Goal: Task Accomplishment & Management: Manage account settings

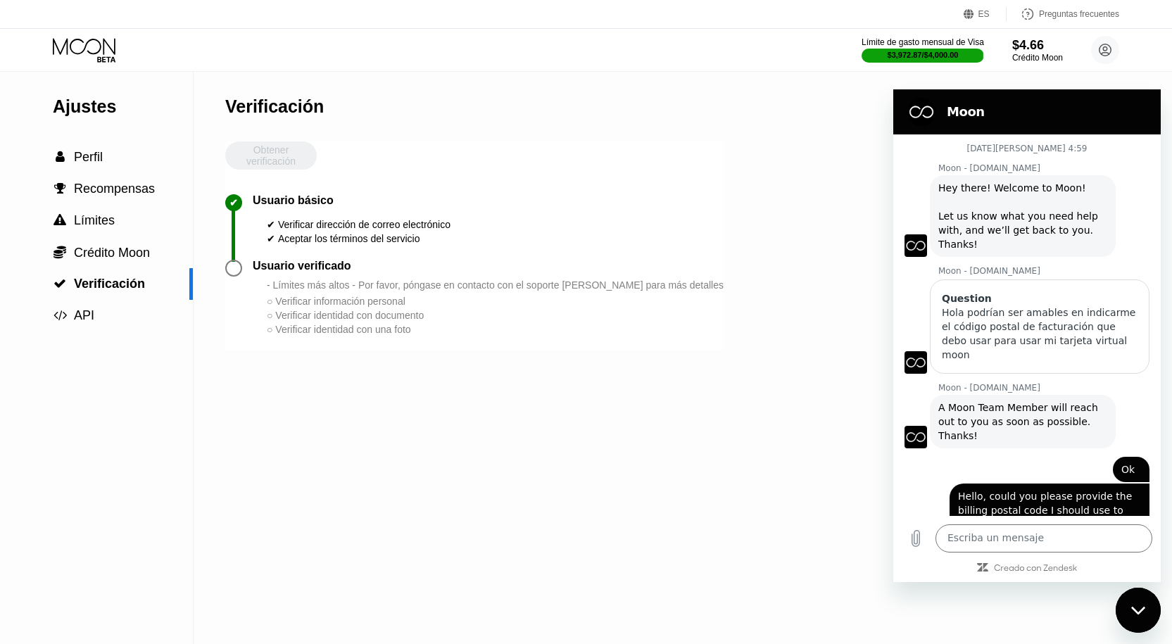
scroll to position [3425, 0]
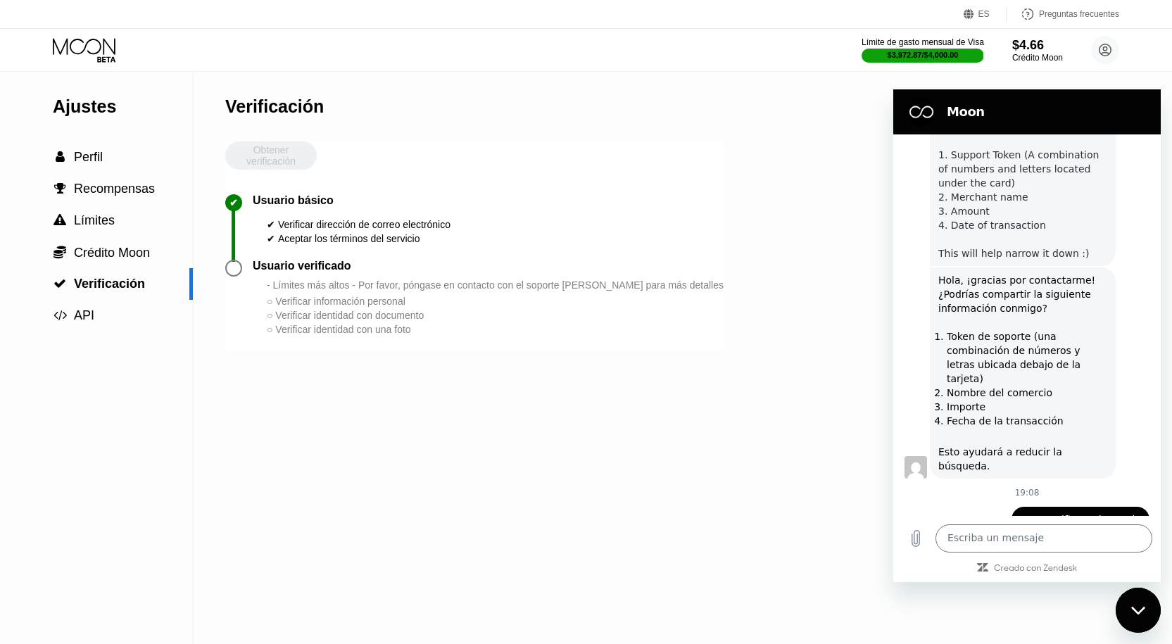
click at [96, 46] on icon at bounding box center [85, 50] width 65 height 25
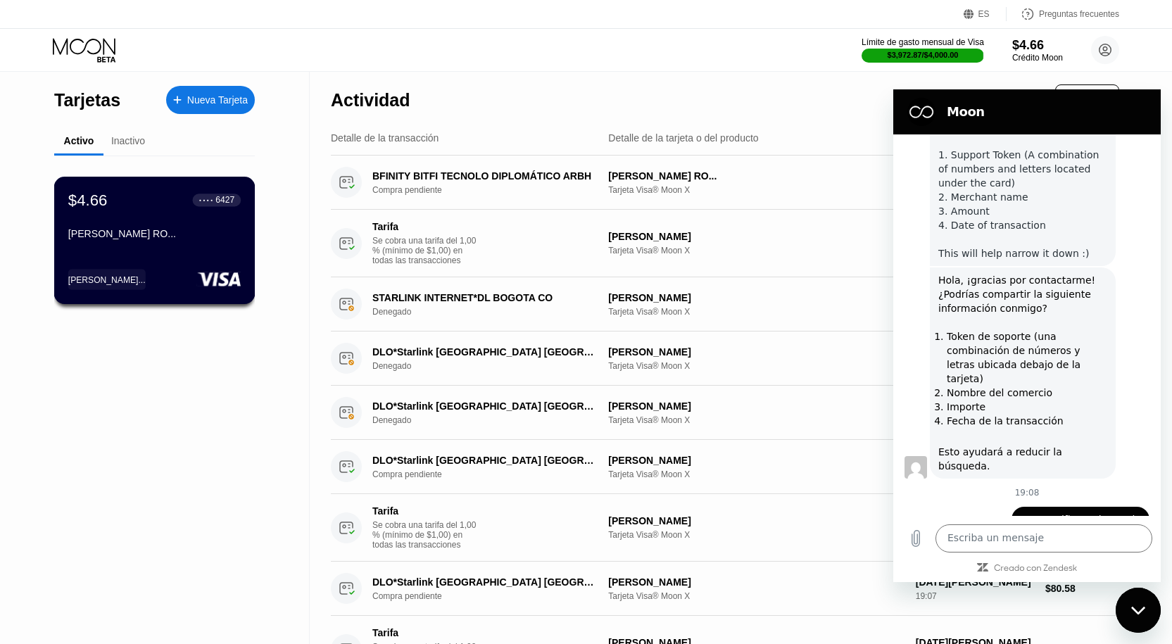
click at [176, 239] on font "[PERSON_NAME] RO..." at bounding box center [122, 233] width 108 height 11
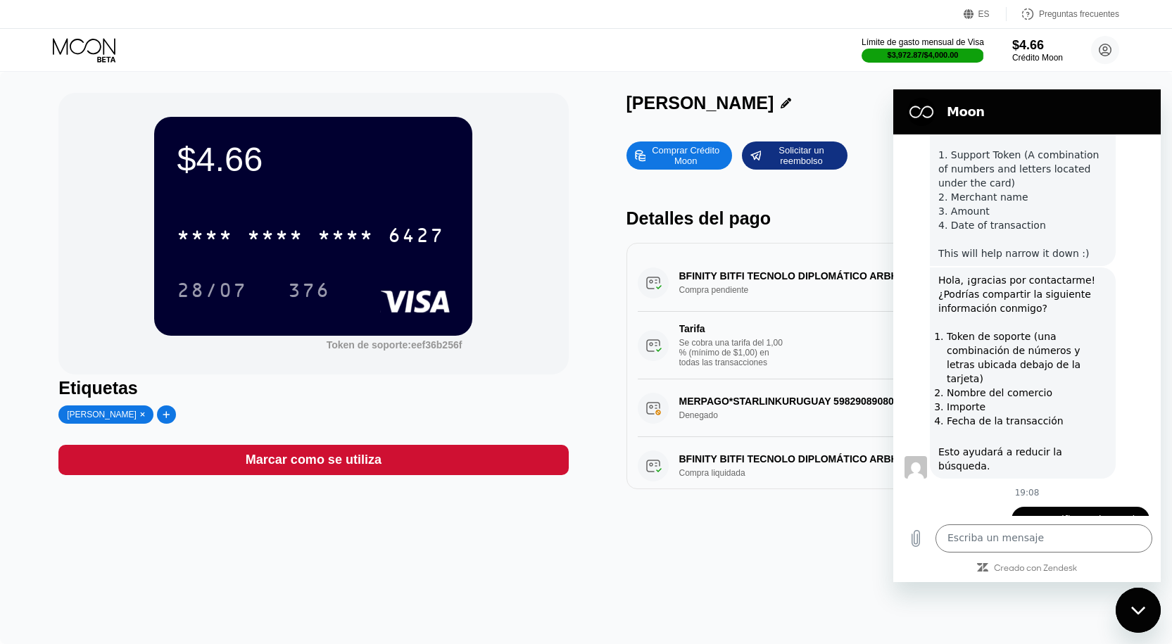
click at [61, 38] on icon at bounding box center [85, 50] width 65 height 25
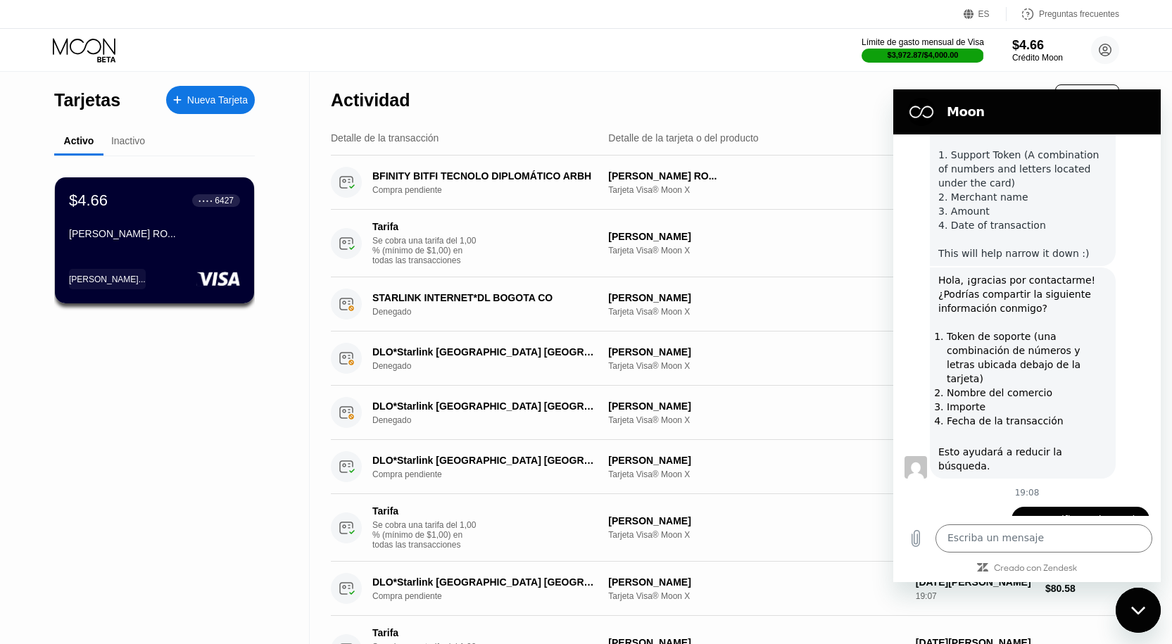
click at [1035, 51] on font "$4.66" at bounding box center [1028, 45] width 32 height 14
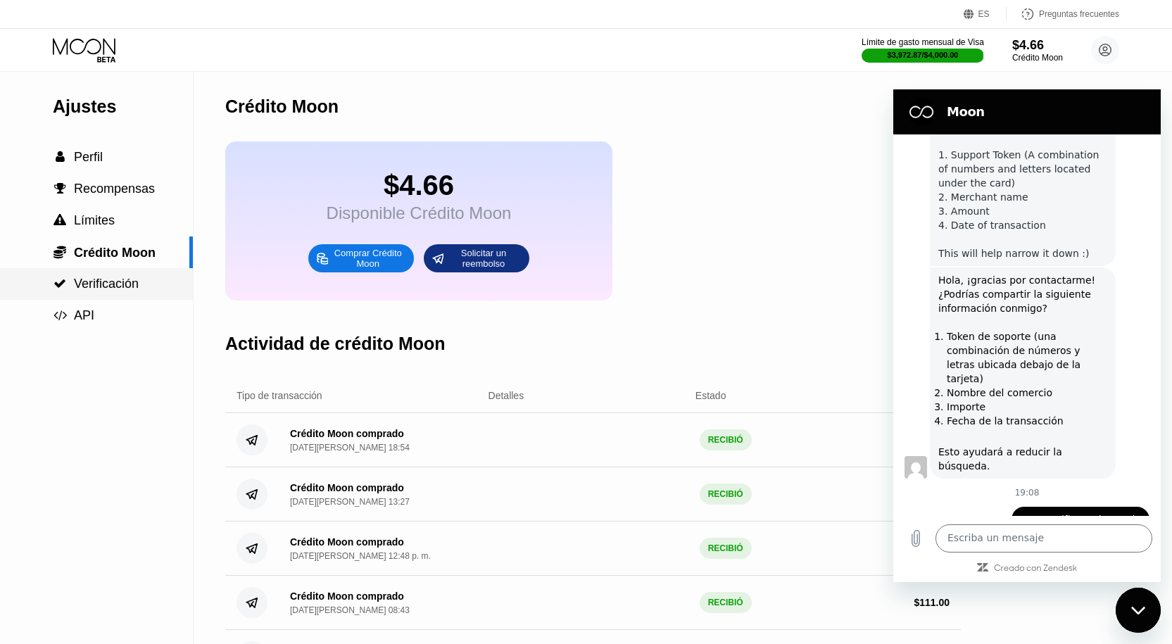
click at [134, 285] on font "Verificación" at bounding box center [106, 284] width 65 height 14
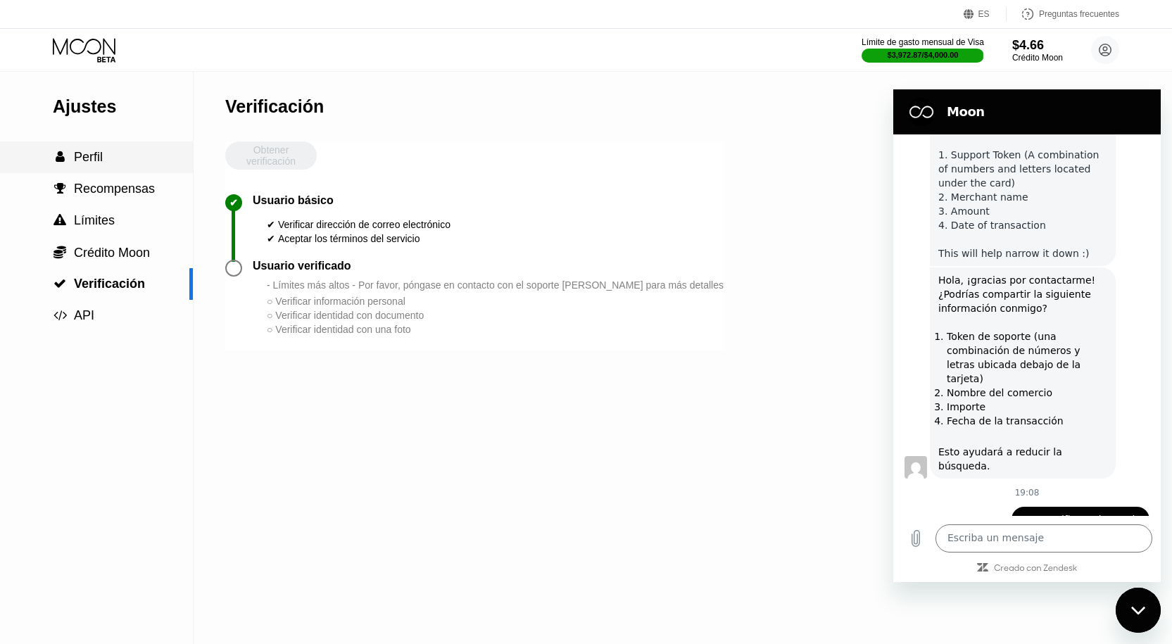
click at [83, 148] on div " Perfil" at bounding box center [96, 158] width 193 height 32
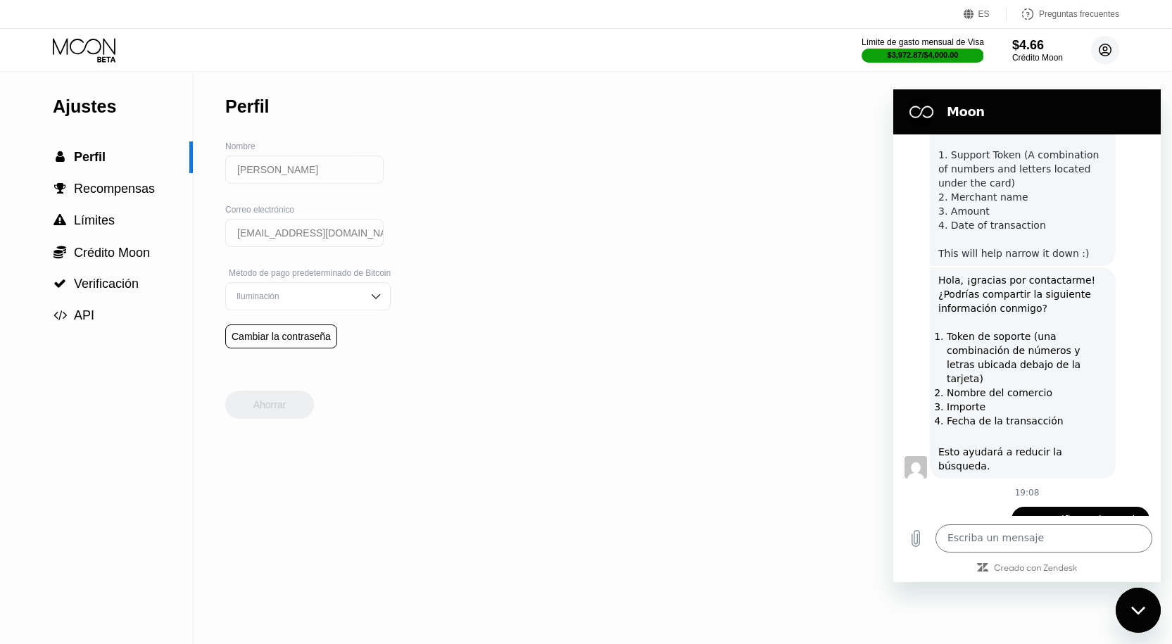
click at [1050, 60] on font "Crédito Moon" at bounding box center [1037, 58] width 51 height 10
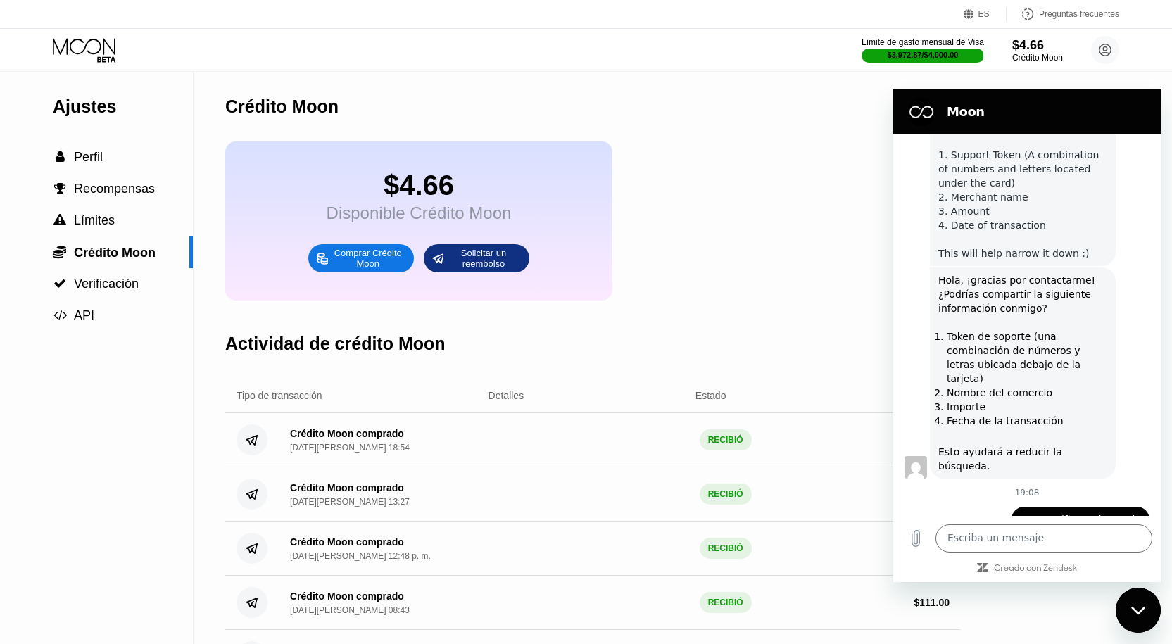
click at [386, 267] on font "Comprar Crédito Moon" at bounding box center [369, 258] width 70 height 21
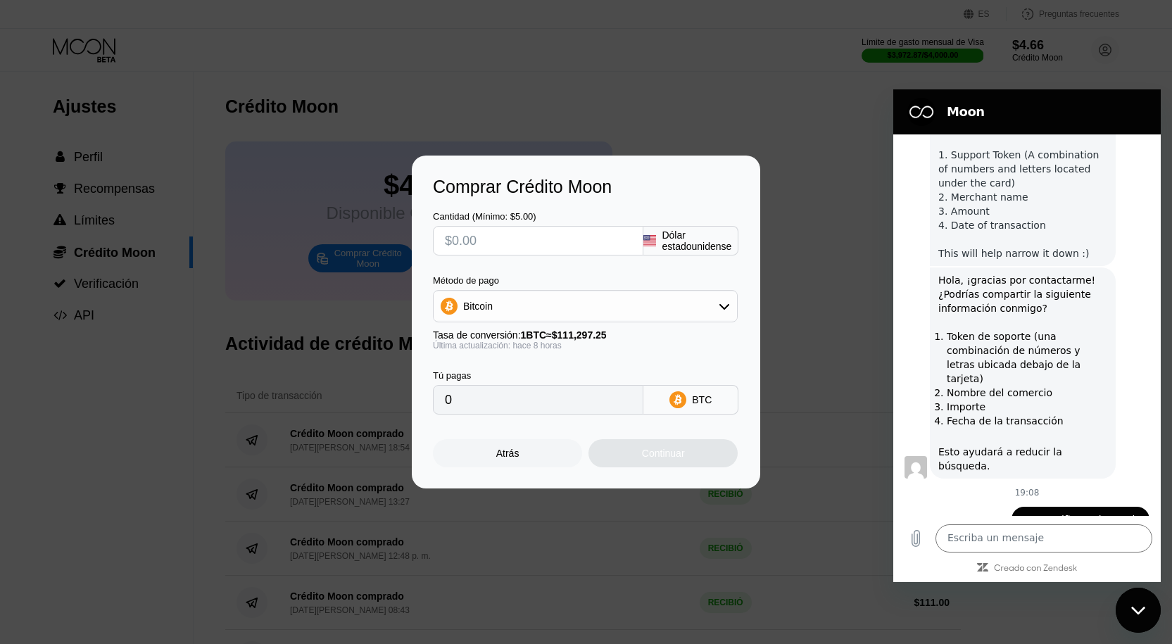
click at [540, 456] on div "Atrás" at bounding box center [507, 453] width 149 height 28
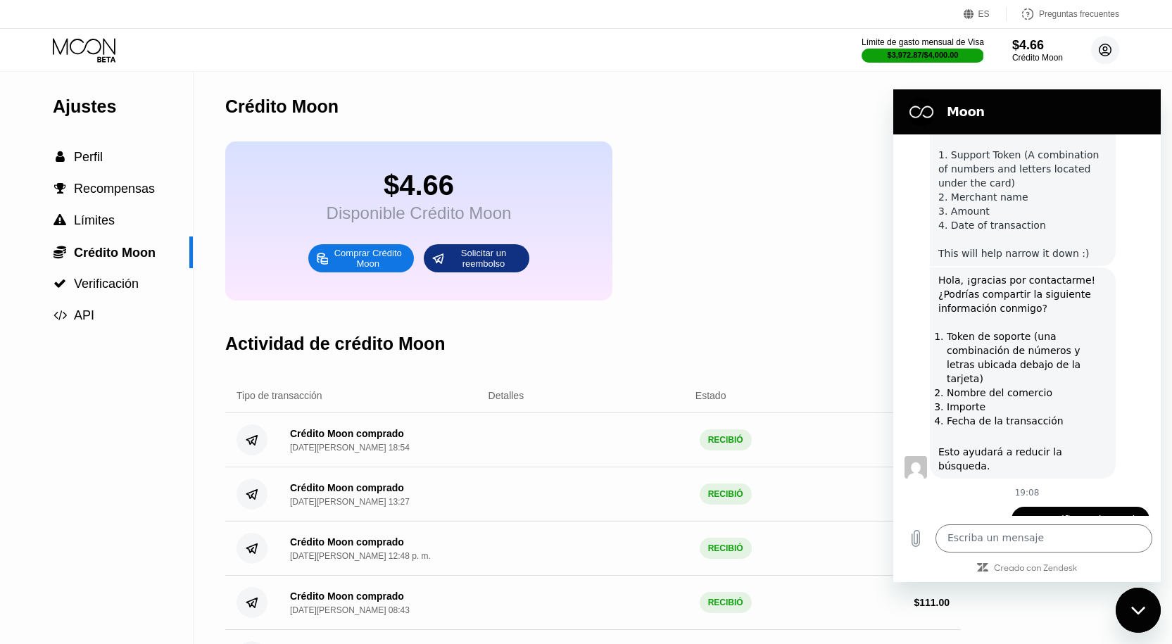
click at [1112, 51] on circle at bounding box center [1105, 50] width 28 height 28
